Goal: Task Accomplishment & Management: Complete application form

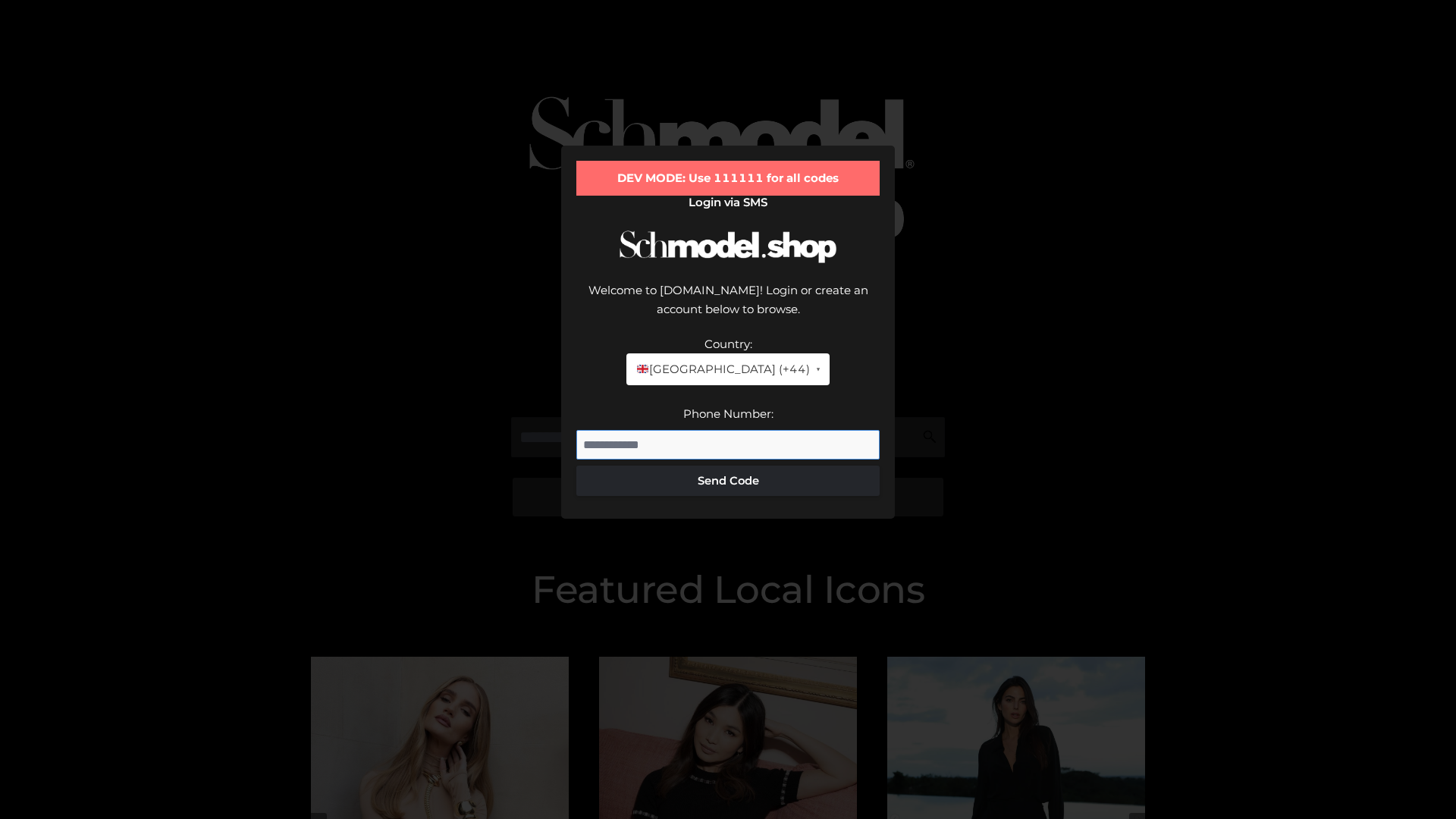
click at [728, 430] on input "Phone Number:" at bounding box center [728, 445] width 303 height 30
type input "**********"
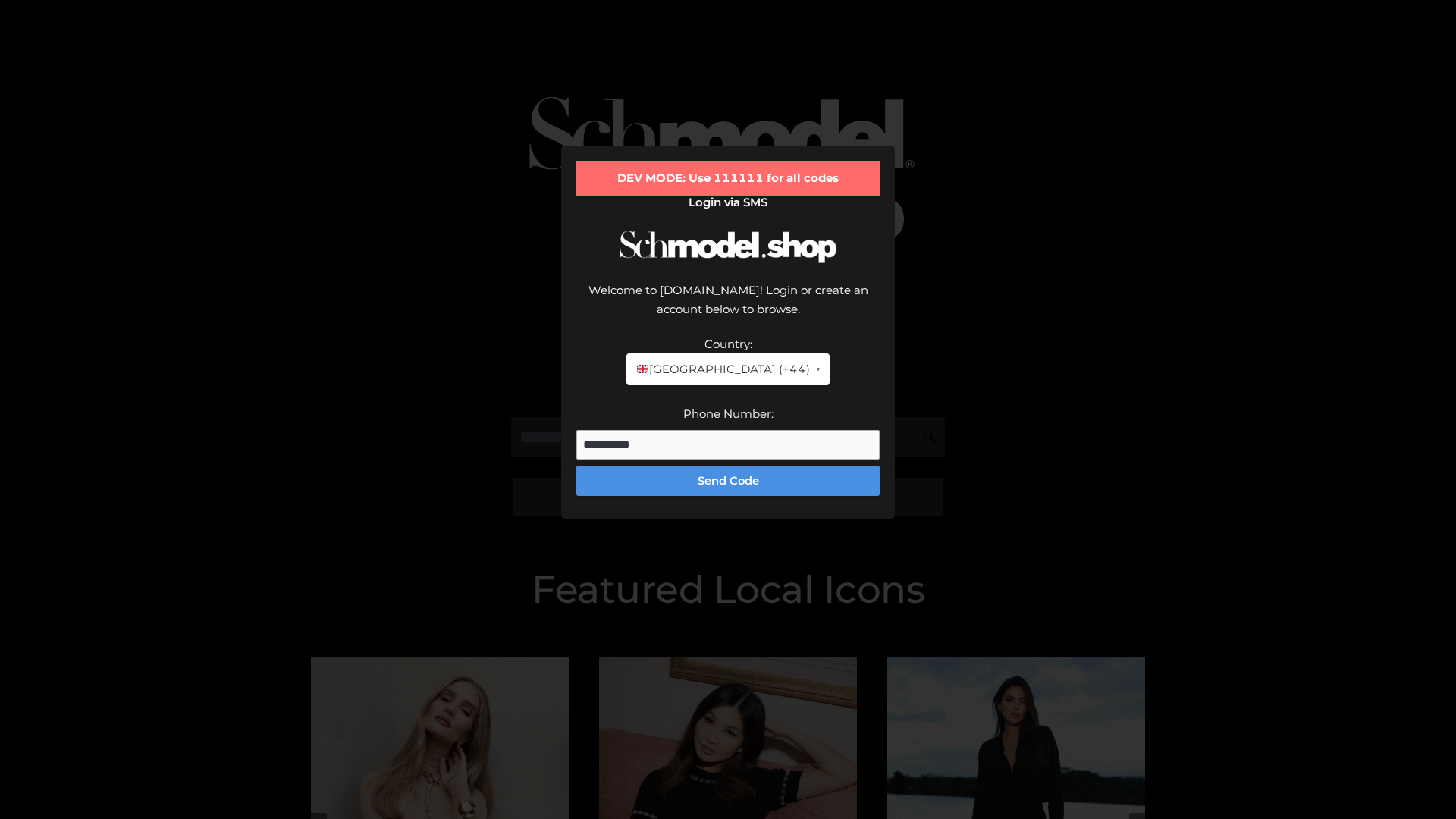
click at [728, 465] on button "Send Code" at bounding box center [728, 480] width 303 height 30
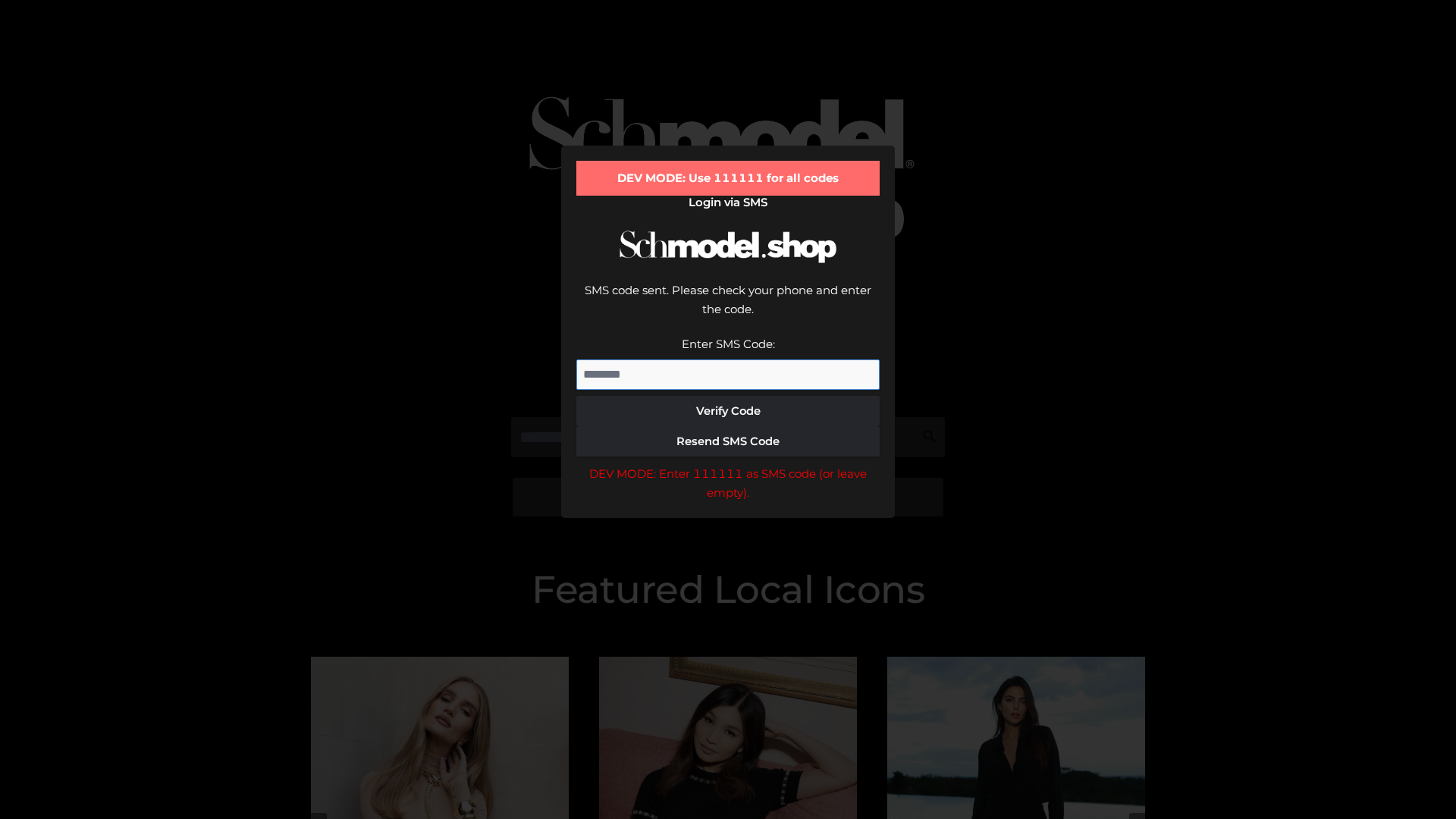
click at [728, 359] on input "Enter SMS Code:" at bounding box center [728, 374] width 303 height 30
type input "******"
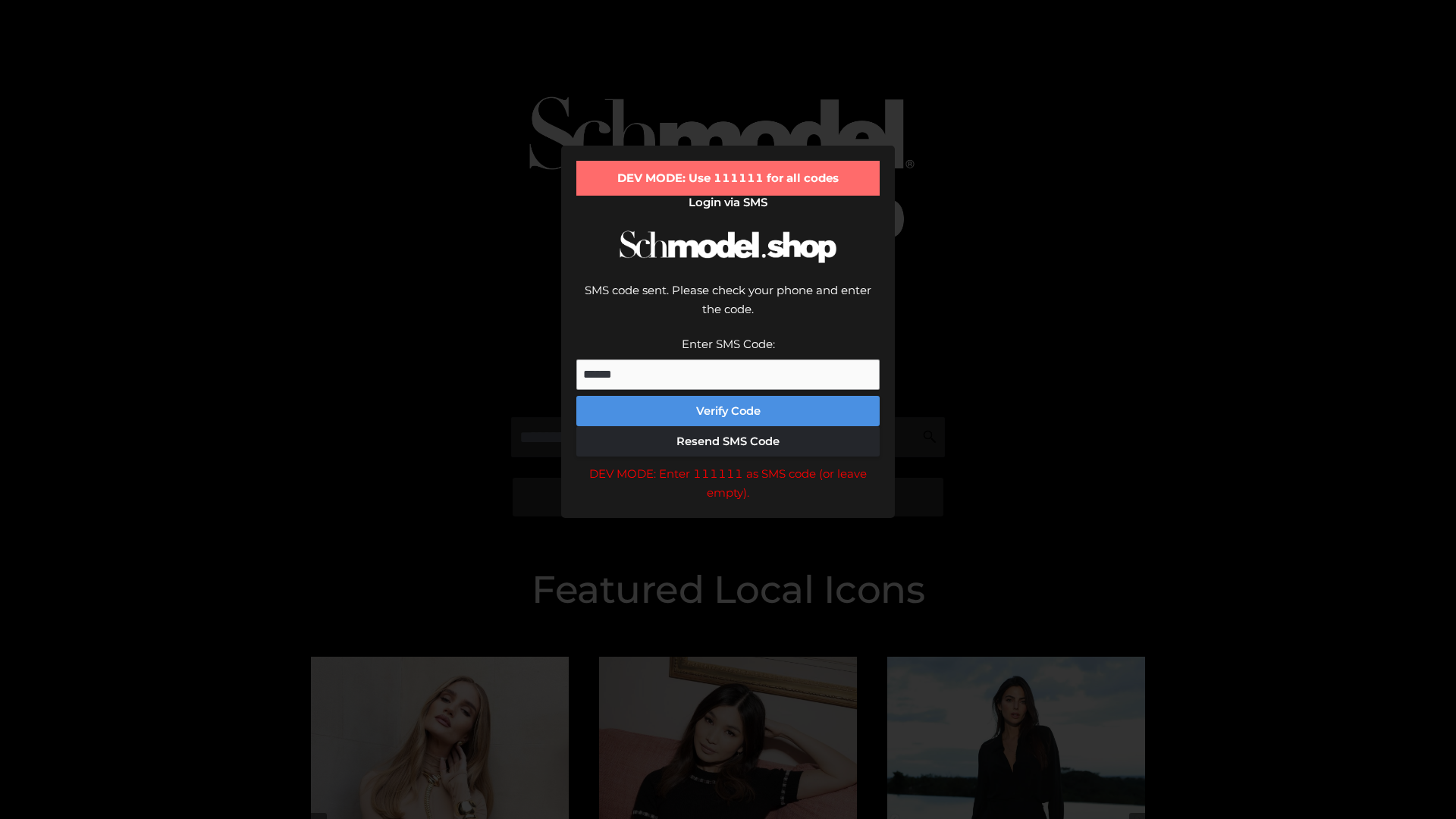
click at [728, 396] on button "Verify Code" at bounding box center [728, 410] width 303 height 30
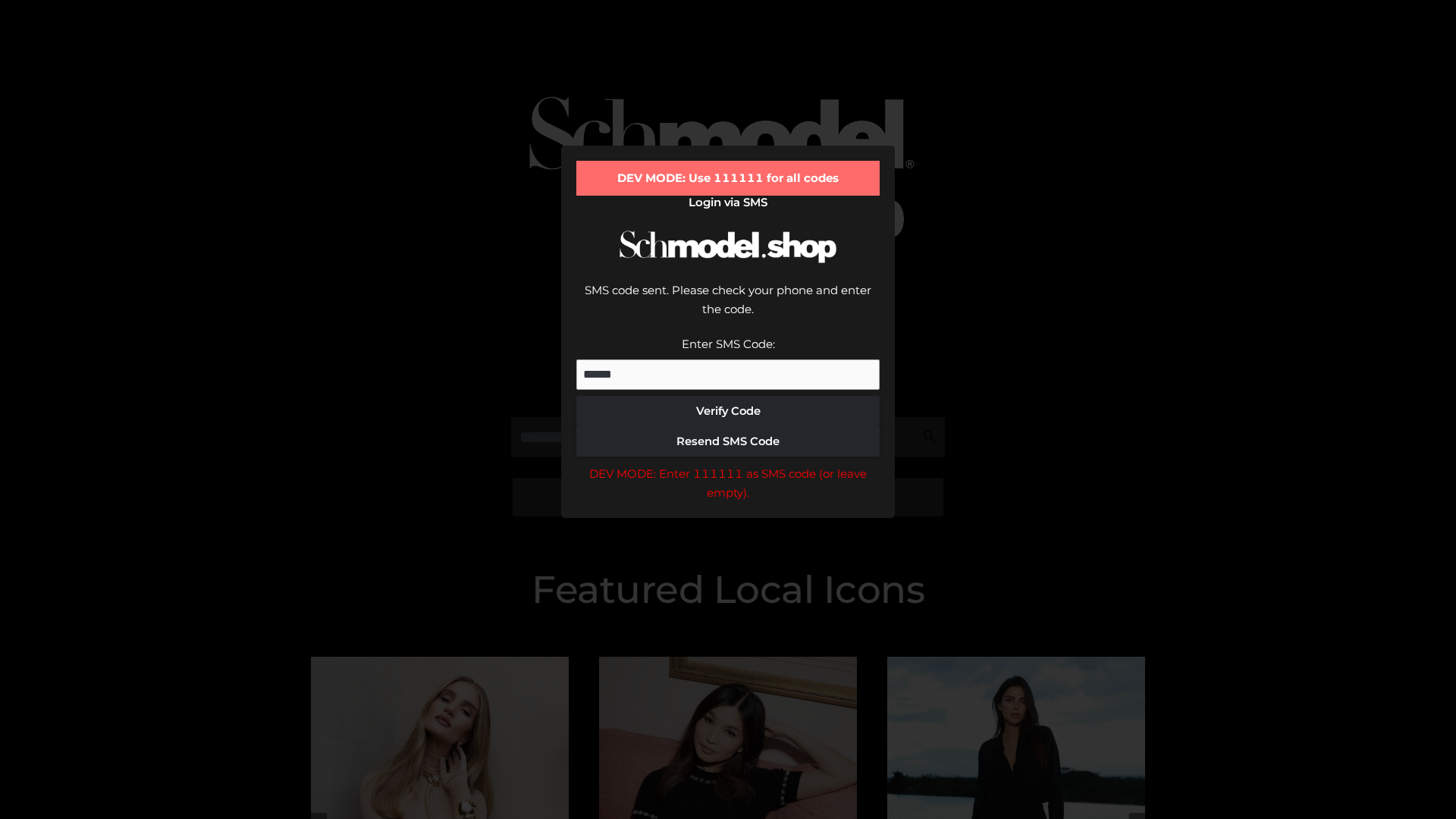
click at [728, 464] on div "DEV MODE: Enter 111111 as SMS code (or leave empty)." at bounding box center [728, 483] width 303 height 38
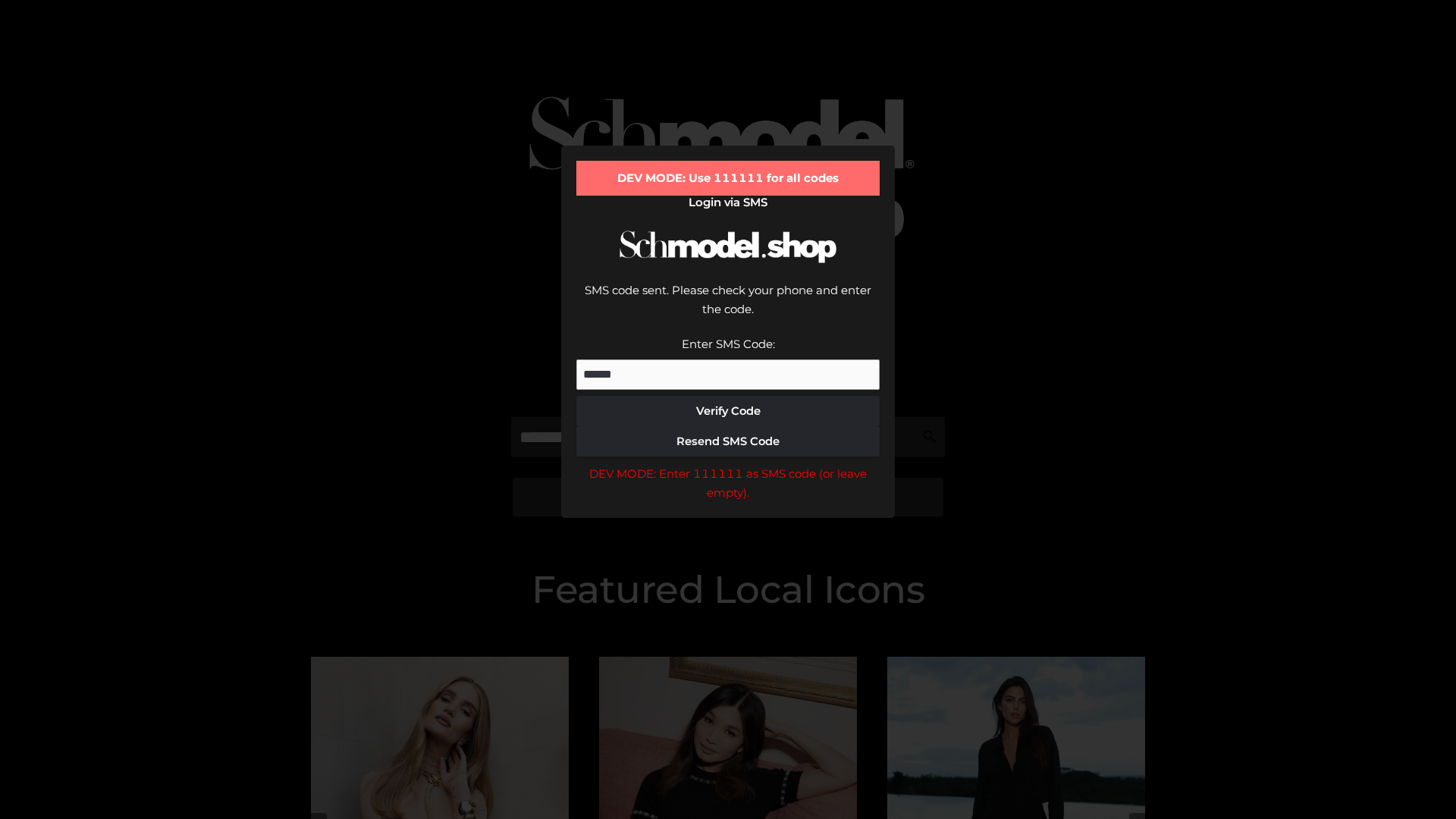
click at [728, 464] on div "DEV MODE: Enter 111111 as SMS code (or leave empty)." at bounding box center [728, 483] width 303 height 38
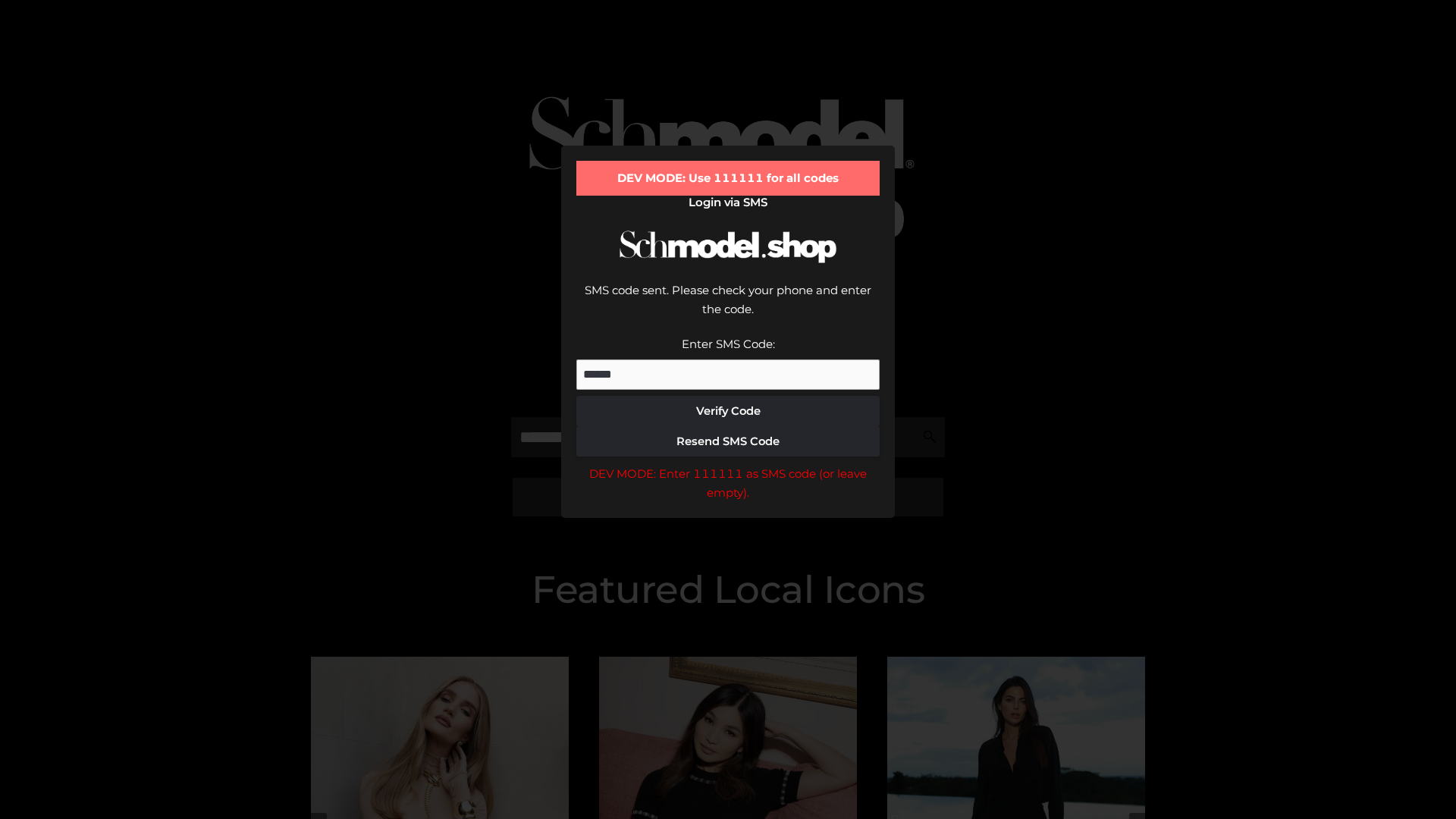
click at [728, 464] on div "DEV MODE: Enter 111111 as SMS code (or leave empty)." at bounding box center [728, 483] width 303 height 38
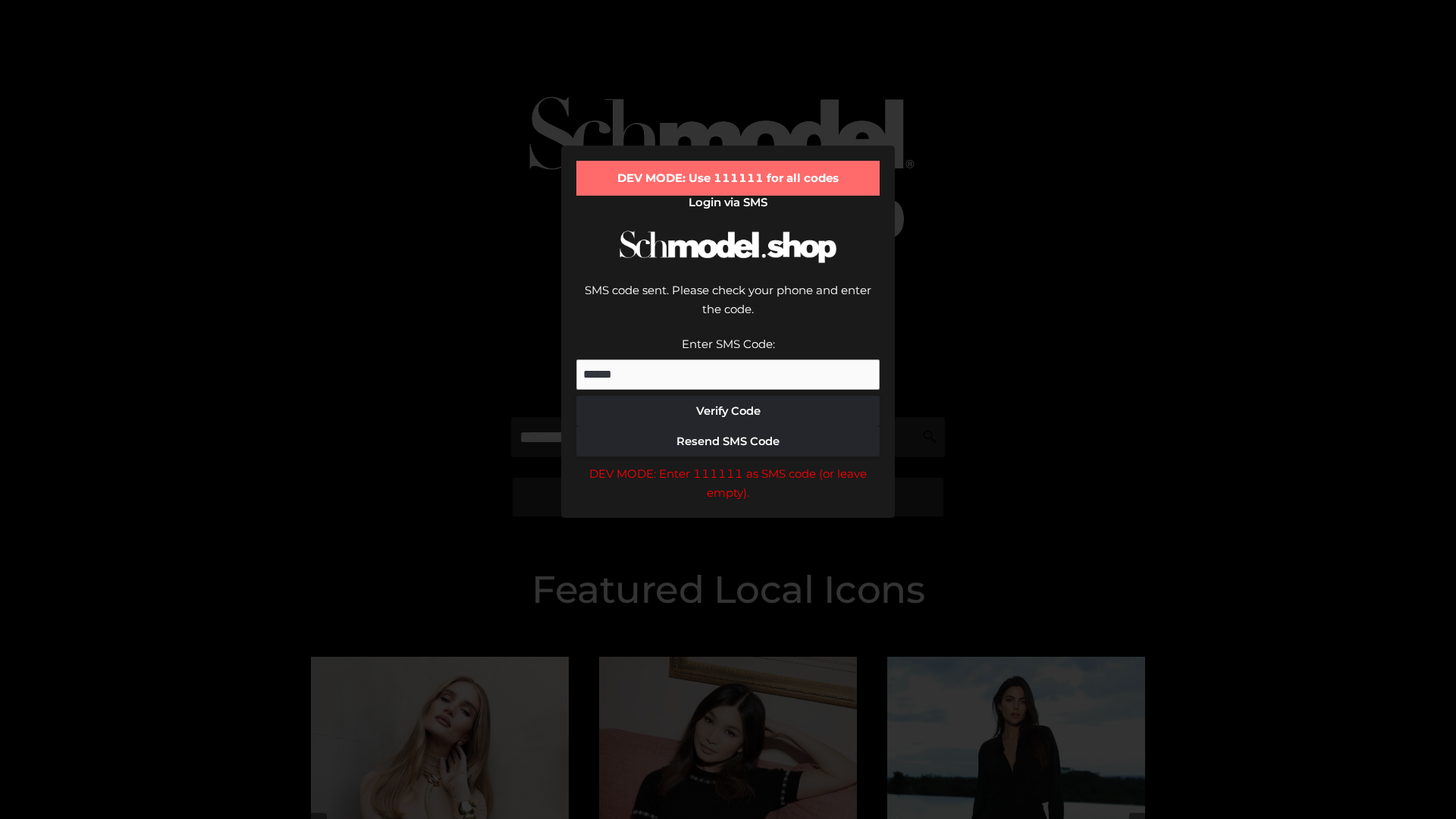
click at [728, 464] on div "DEV MODE: Enter 111111 as SMS code (or leave empty)." at bounding box center [728, 483] width 303 height 38
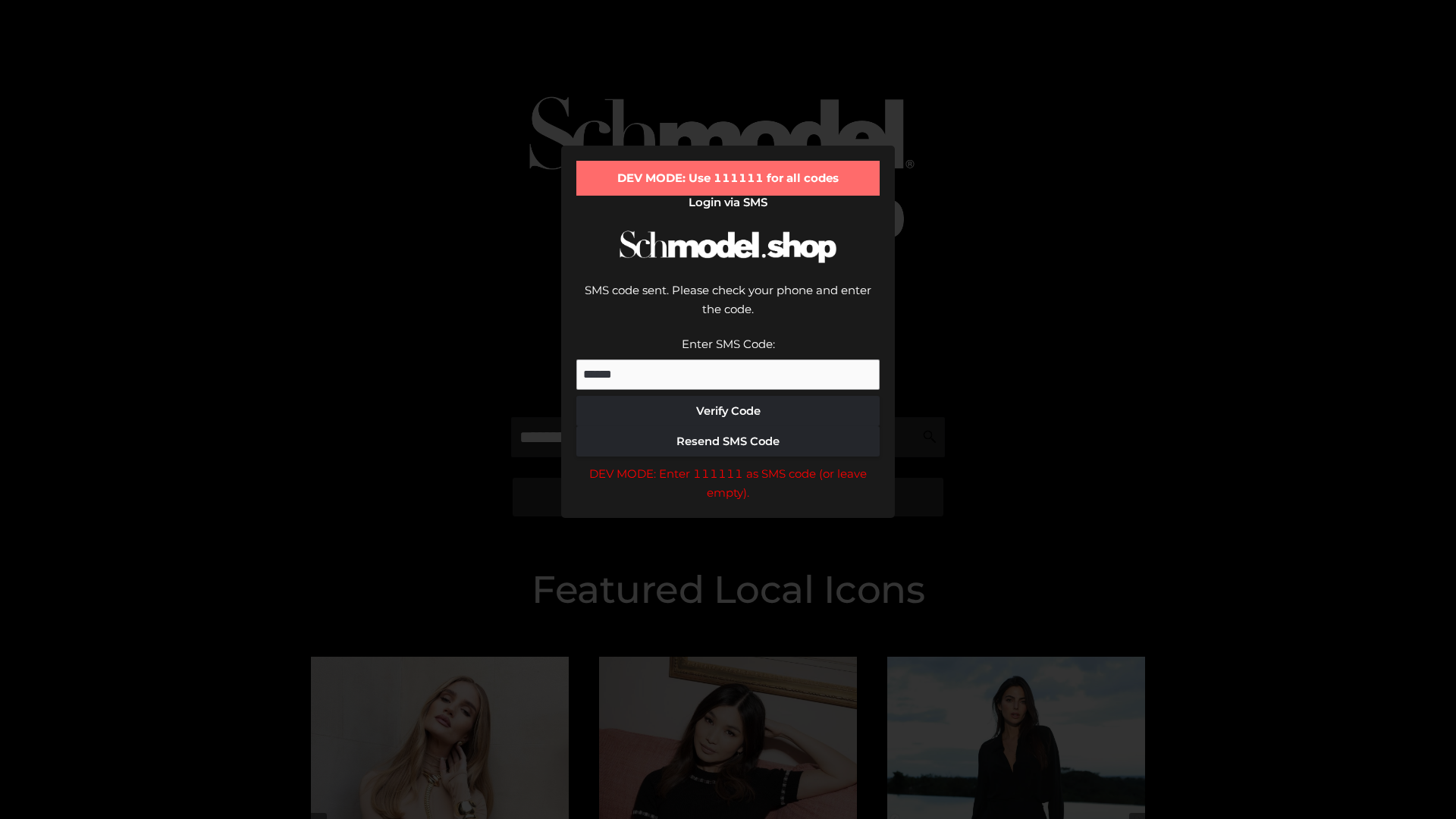
click at [728, 464] on div "DEV MODE: Enter 111111 as SMS code (or leave empty)." at bounding box center [728, 483] width 303 height 38
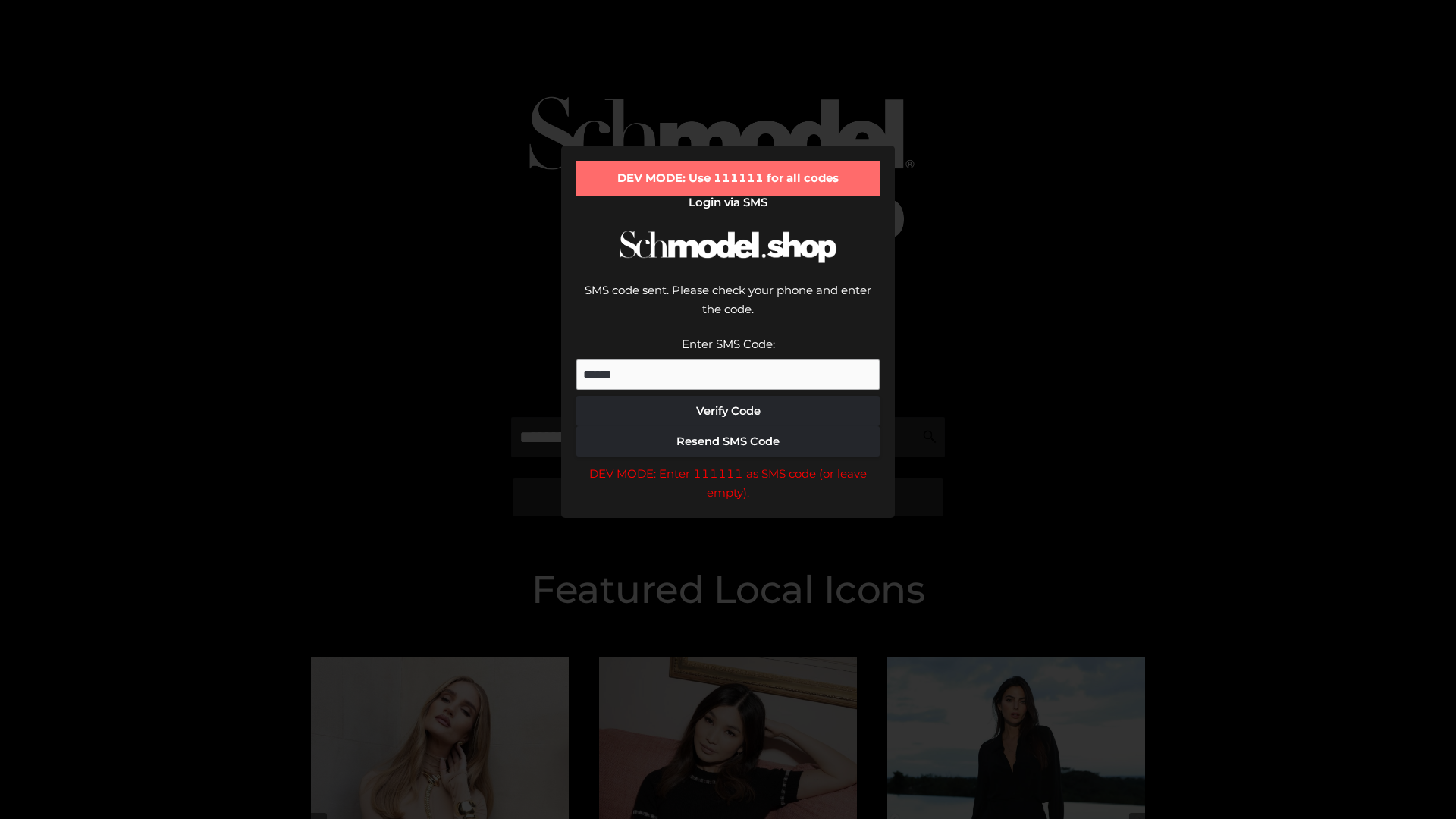
click at [728, 464] on div "DEV MODE: Enter 111111 as SMS code (or leave empty)." at bounding box center [728, 483] width 303 height 38
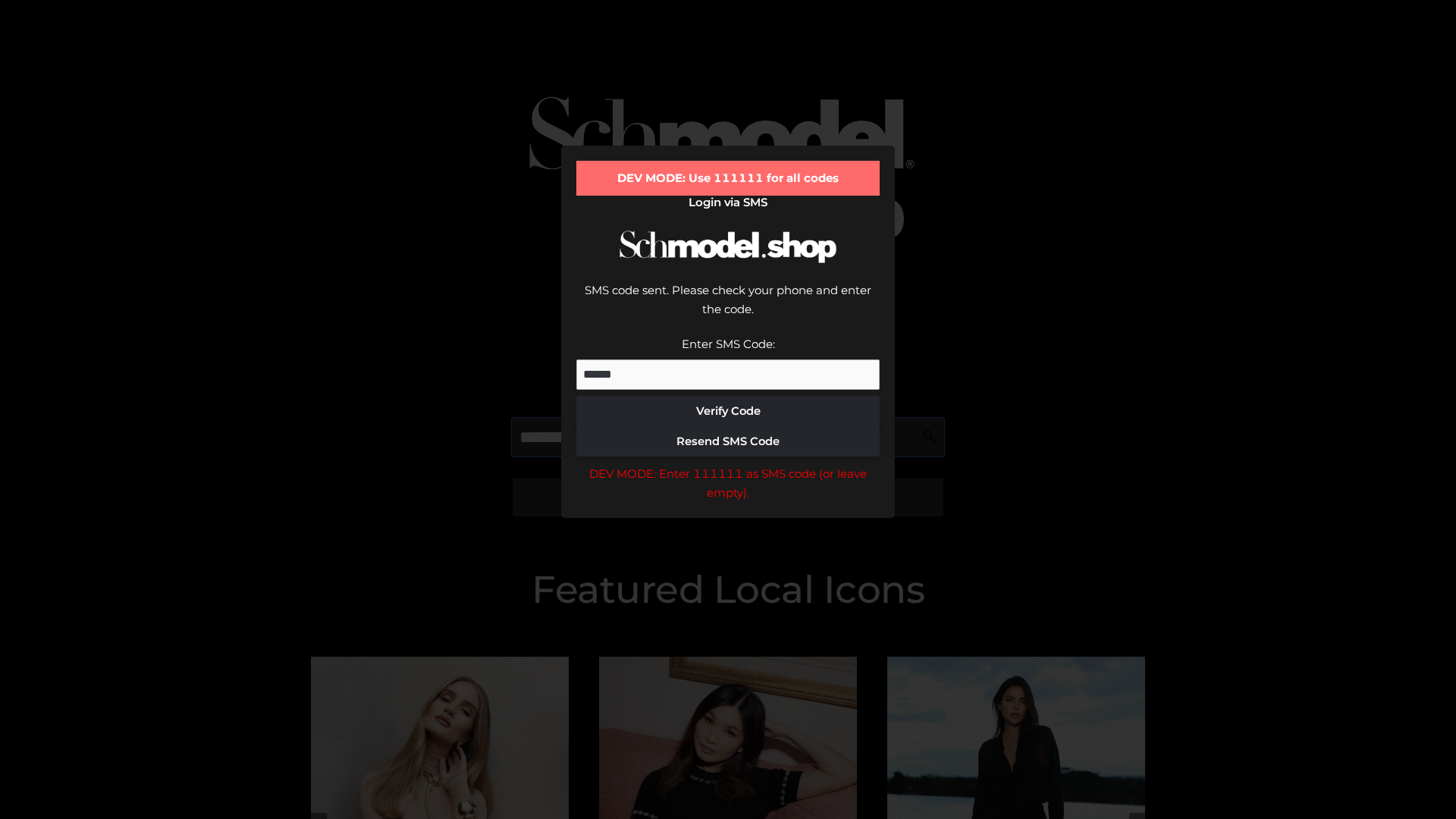
scroll to position [0, 79]
click at [728, 464] on div "DEV MODE: Enter 111111 as SMS code (or leave empty)." at bounding box center [728, 483] width 303 height 38
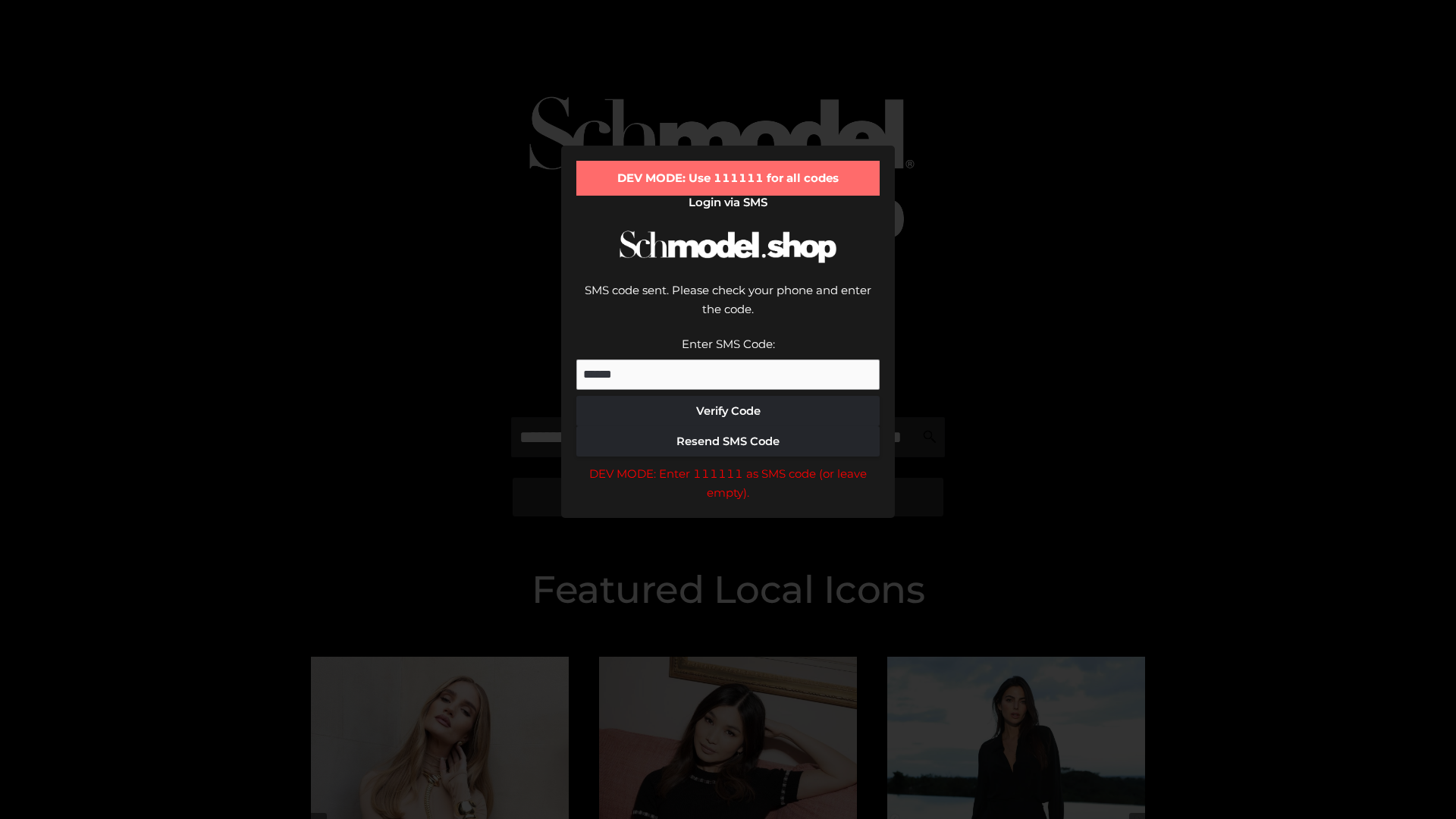
click at [728, 464] on div "DEV MODE: Enter 111111 as SMS code (or leave empty)." at bounding box center [728, 483] width 303 height 38
type input "**********"
